Goal: Find specific page/section: Find specific page/section

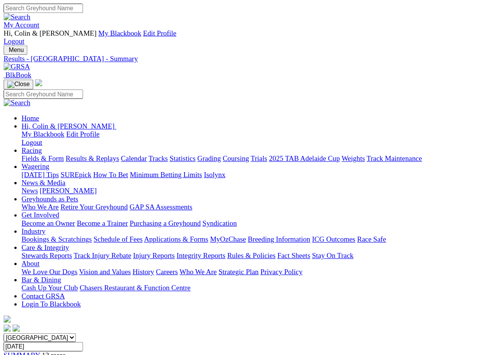
scroll to position [2, 0]
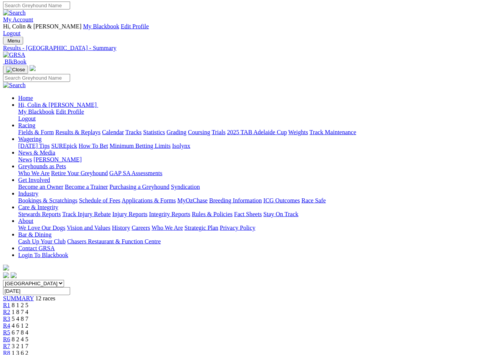
click at [70, 287] on input "Thursday, 16 May 2024" at bounding box center [36, 291] width 67 height 8
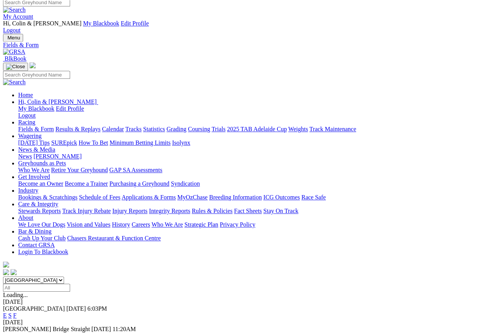
scroll to position [5, 0]
click at [17, 313] on link "F" at bounding box center [14, 316] width 3 height 6
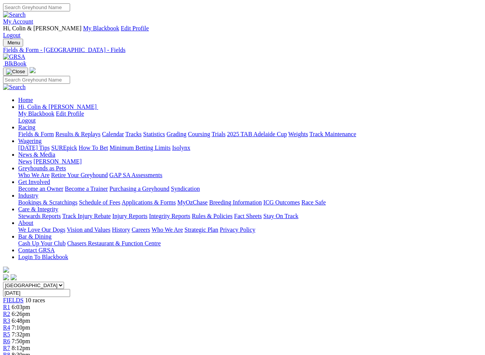
scroll to position [0, 6]
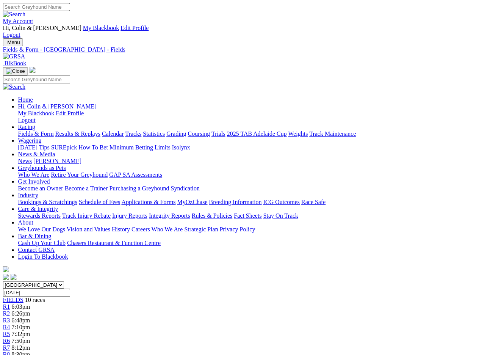
click at [70, 289] on input "Monday, 1 Sep 2025" at bounding box center [36, 293] width 67 height 8
type input "Tuesday, 2 Sep 2025"
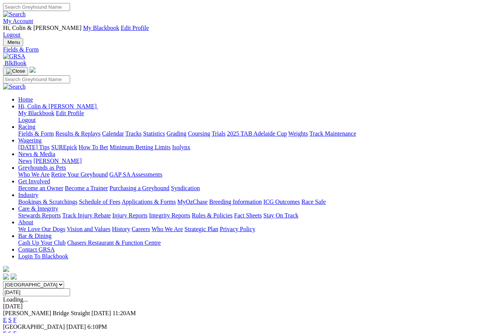
scroll to position [3, 0]
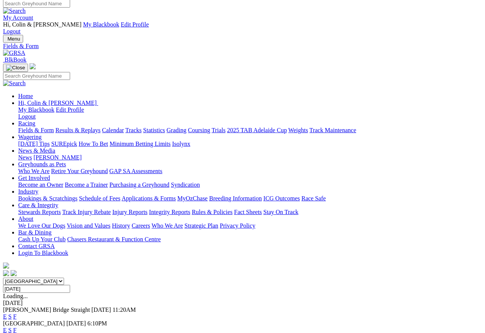
click at [17, 314] on link "F" at bounding box center [14, 317] width 3 height 6
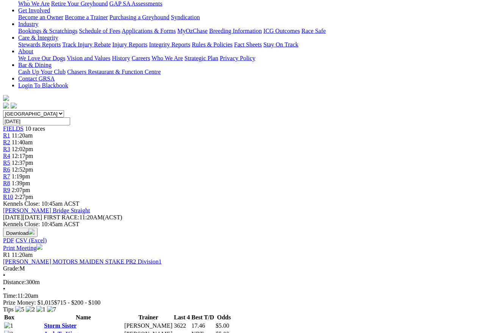
scroll to position [169, 0]
